Goal: Task Accomplishment & Management: Manage account settings

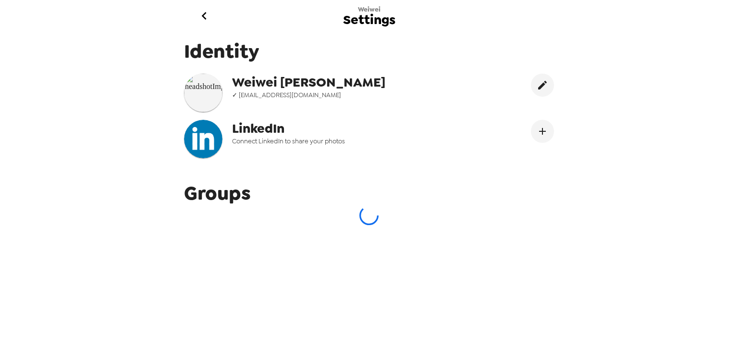
click at [211, 85] on img at bounding box center [203, 93] width 38 height 38
click at [251, 96] on span "✓ [EMAIL_ADDRESS][DOMAIN_NAME]" at bounding box center [329, 95] width 194 height 8
click at [194, 72] on div "Identity [PERSON_NAME] ✓ [EMAIL_ADDRESS][DOMAIN_NAME] LinkedIn Connect LinkedIn…" at bounding box center [369, 102] width 385 height 142
click at [199, 12] on icon "go back" at bounding box center [204, 15] width 15 height 15
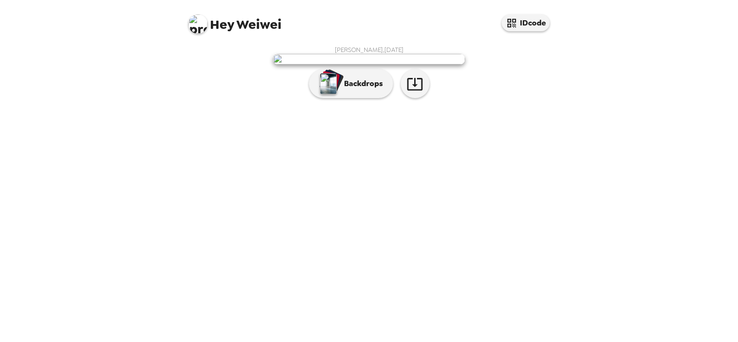
drag, startPoint x: 0, startPoint y: 193, endPoint x: 186, endPoint y: 253, distance: 194.9
click at [0, 193] on div "Hey Weiwei IDcode [PERSON_NAME] , [DATE] Backdrops" at bounding box center [369, 171] width 738 height 342
